Goal: Task Accomplishment & Management: Manage account settings

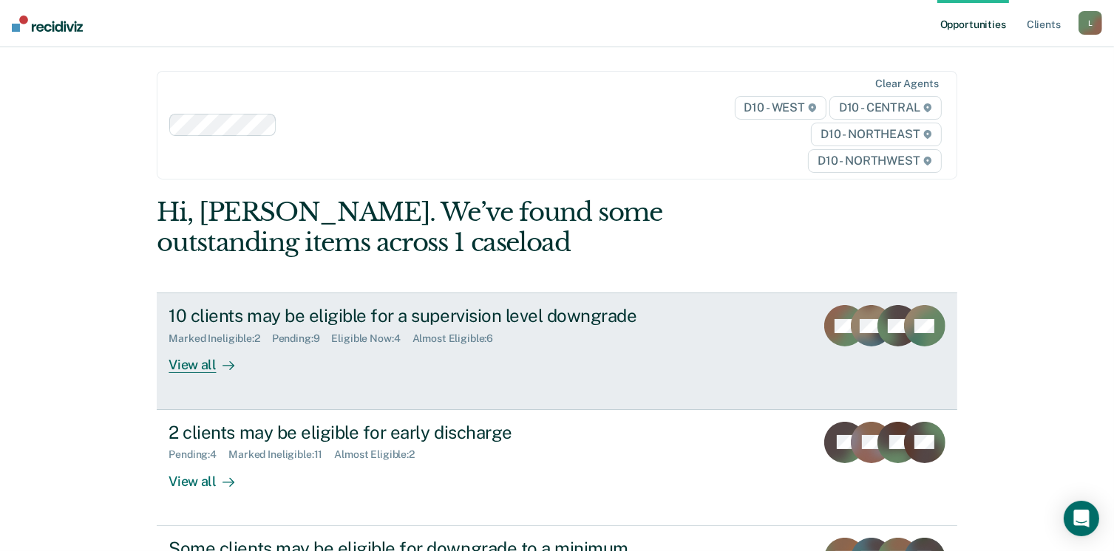
click at [445, 316] on div "10 clients may be eligible for a supervision level downgrade" at bounding box center [428, 315] width 519 height 21
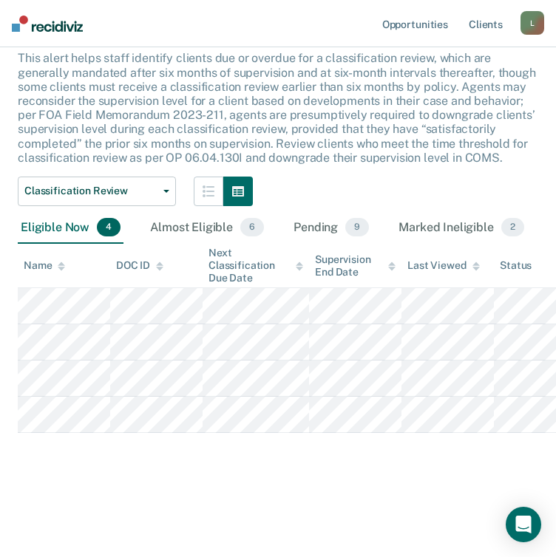
scroll to position [266, 0]
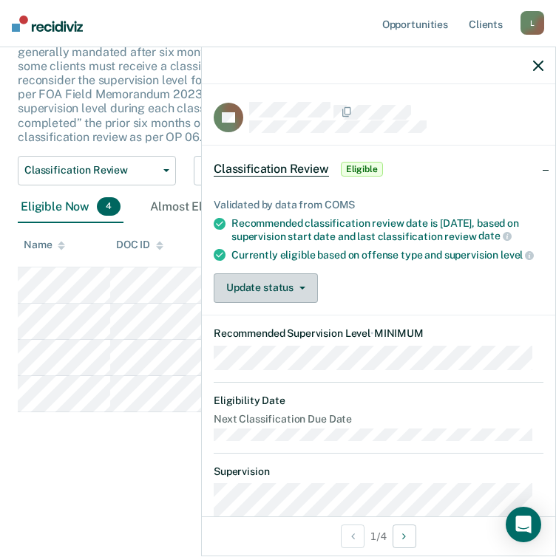
click at [313, 293] on button "Update status" at bounding box center [266, 288] width 104 height 30
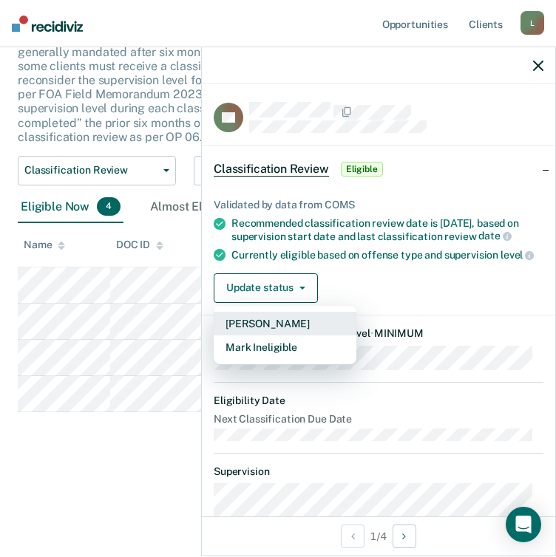
click at [288, 329] on button "[PERSON_NAME]" at bounding box center [285, 324] width 143 height 24
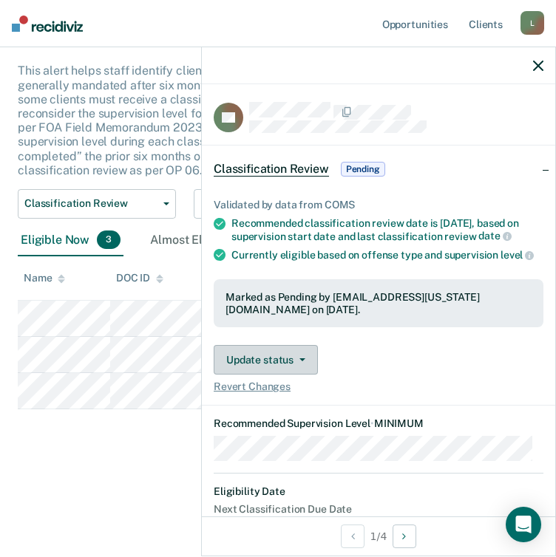
scroll to position [231, 0]
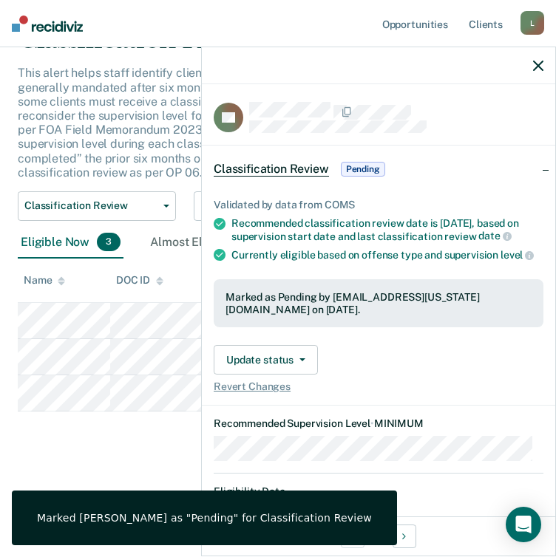
click at [136, 454] on div "Classification Review This alert helps staff identify clients due or overdue fo…" at bounding box center [278, 292] width 520 height 536
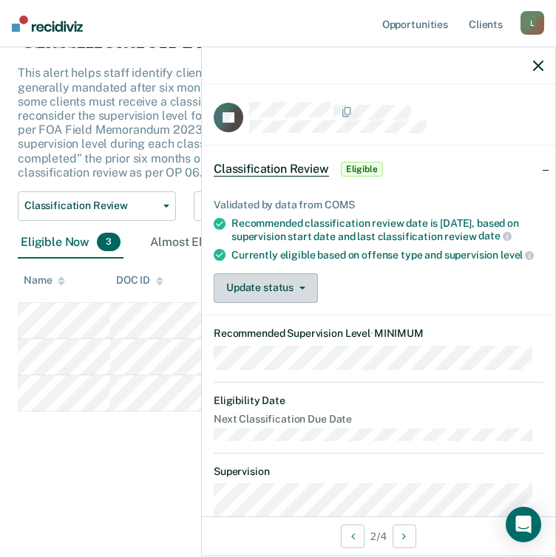
click at [305, 293] on button "Update status" at bounding box center [266, 288] width 104 height 30
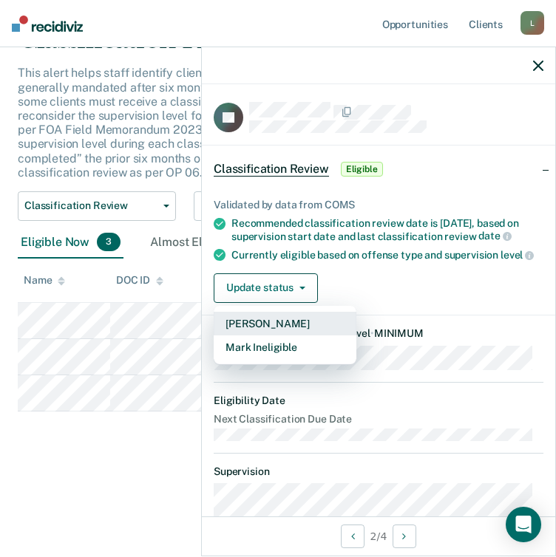
click at [307, 336] on button "[PERSON_NAME]" at bounding box center [285, 324] width 143 height 24
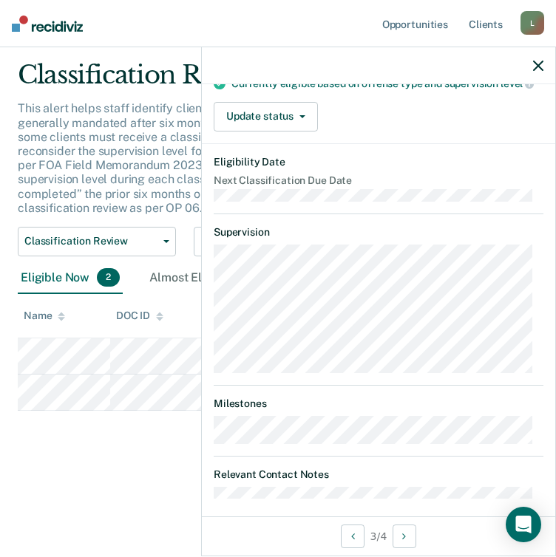
scroll to position [204, 0]
